Goal: Transaction & Acquisition: Subscribe to service/newsletter

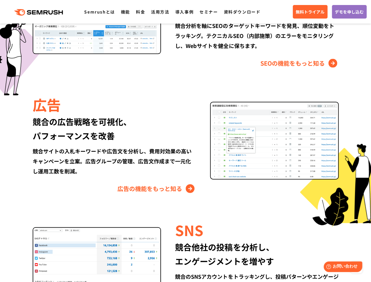
scroll to position [607, 0]
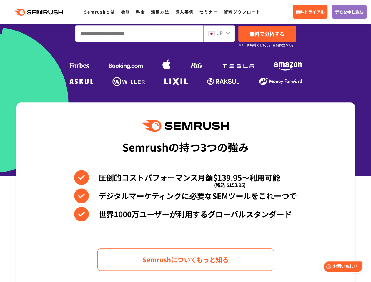
scroll to position [108, 0]
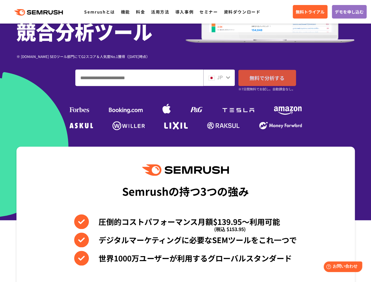
click at [265, 78] on span "無料で分析する" at bounding box center [266, 77] width 35 height 7
